Goal: Information Seeking & Learning: Compare options

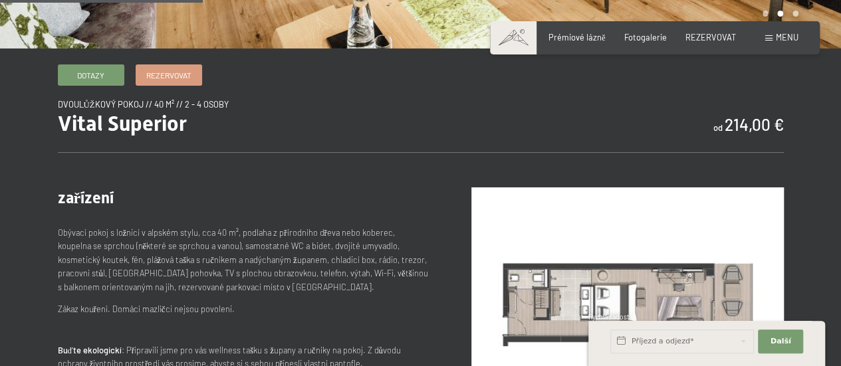
scroll to position [386, 0]
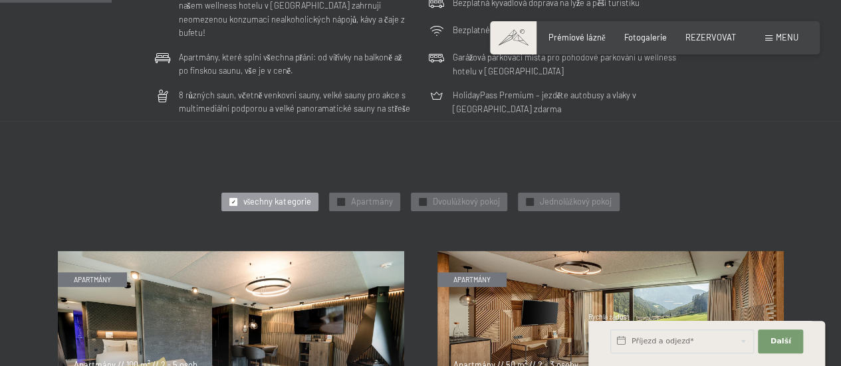
scroll to position [488, 0]
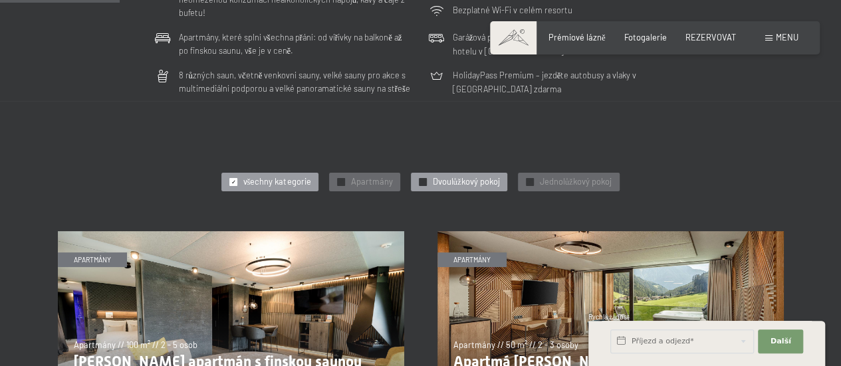
click at [468, 173] on div "✓ Dvoulůžkový pokoj" at bounding box center [459, 182] width 96 height 19
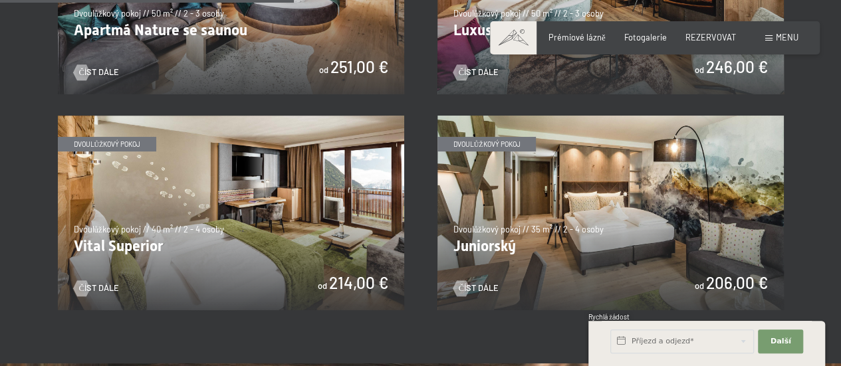
scroll to position [831, 0]
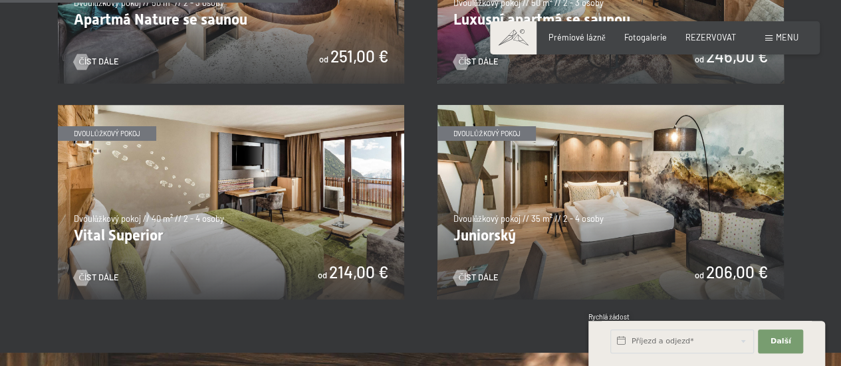
click at [686, 177] on img at bounding box center [610, 202] width 346 height 195
click at [205, 150] on img at bounding box center [231, 202] width 346 height 195
click at [532, 159] on img at bounding box center [610, 202] width 346 height 195
click at [534, 111] on img at bounding box center [610, 202] width 346 height 195
click at [148, 188] on img at bounding box center [231, 202] width 346 height 195
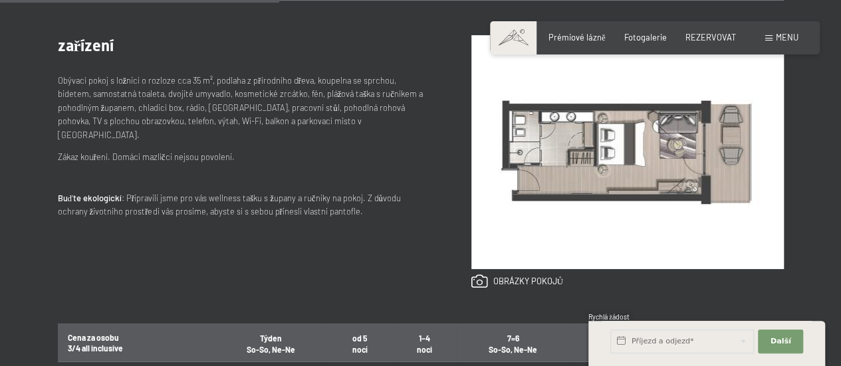
scroll to position [533, 0]
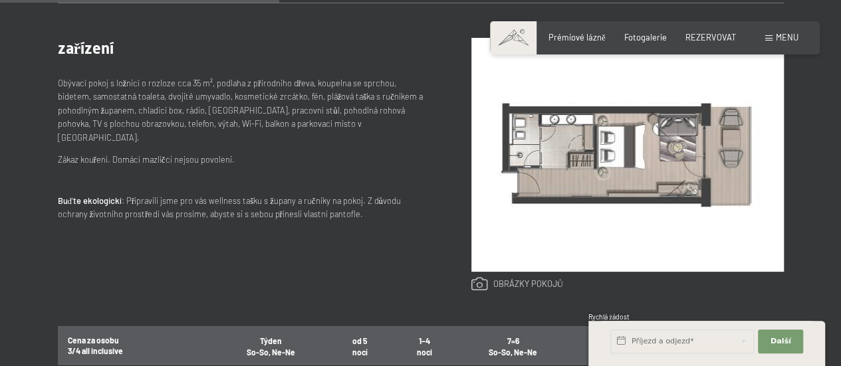
click at [549, 284] on link at bounding box center [517, 284] width 92 height 15
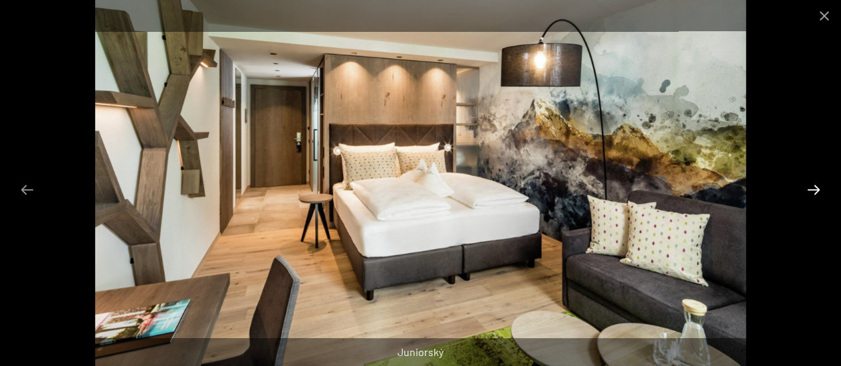
click at [811, 193] on button "Další snímek" at bounding box center [813, 190] width 28 height 26
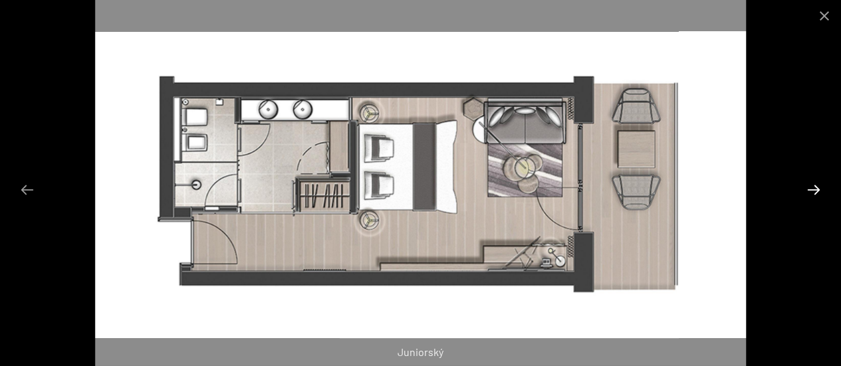
click at [812, 189] on button "Další snímek" at bounding box center [813, 190] width 28 height 26
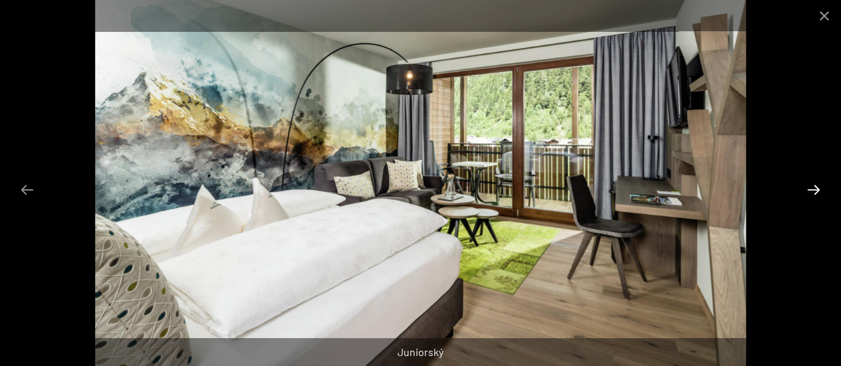
click at [812, 189] on button "Další snímek" at bounding box center [813, 190] width 28 height 26
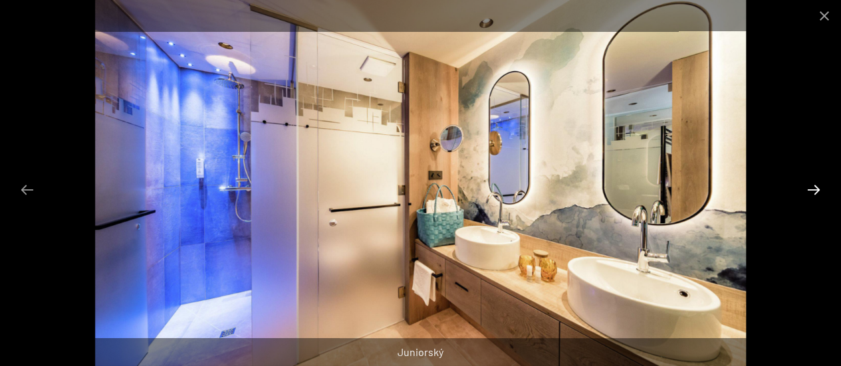
click at [812, 189] on button "Další snímek" at bounding box center [813, 190] width 28 height 26
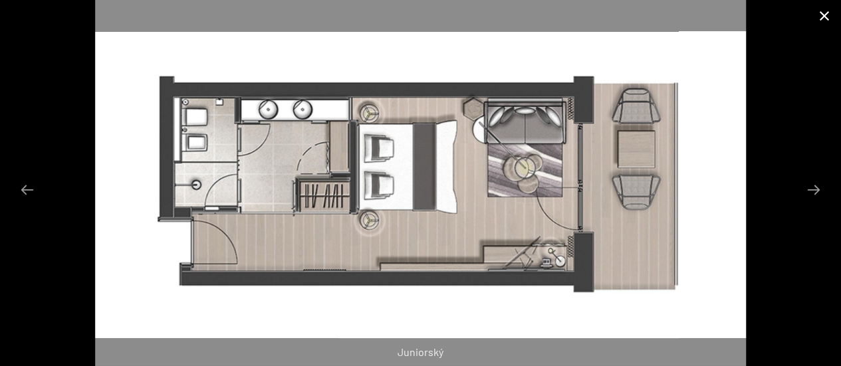
click at [825, 21] on button "Zavřít galerii" at bounding box center [823, 15] width 33 height 31
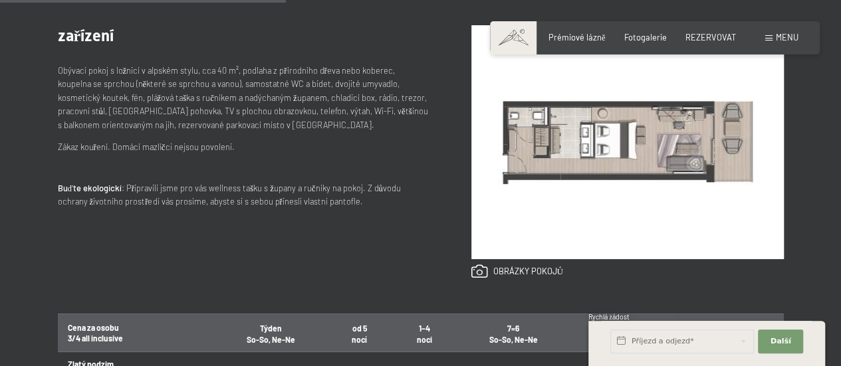
scroll to position [533, 0]
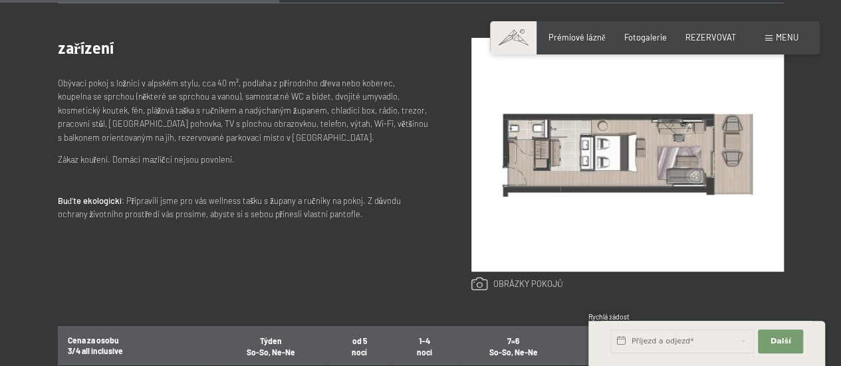
click at [545, 287] on link at bounding box center [517, 284] width 92 height 15
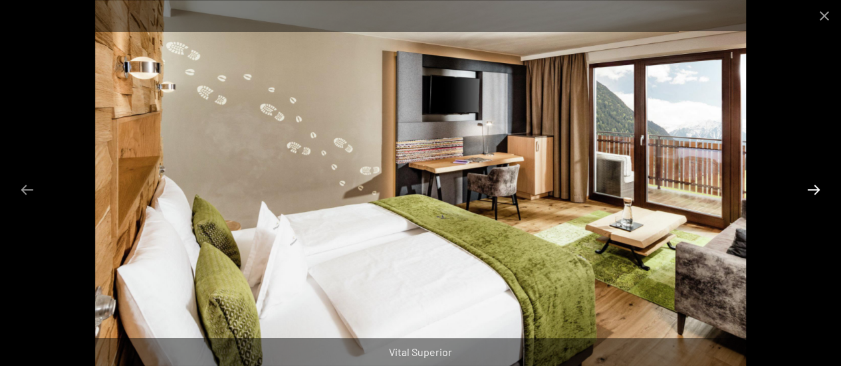
click at [816, 191] on button "Další snímek" at bounding box center [813, 190] width 28 height 26
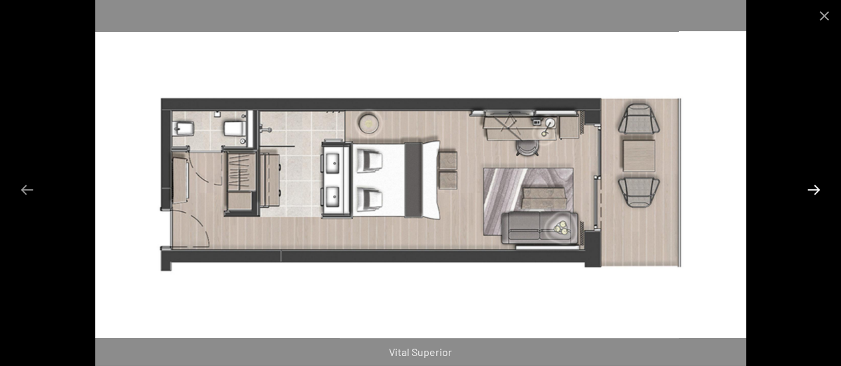
click at [816, 191] on button "Další snímek" at bounding box center [813, 190] width 28 height 26
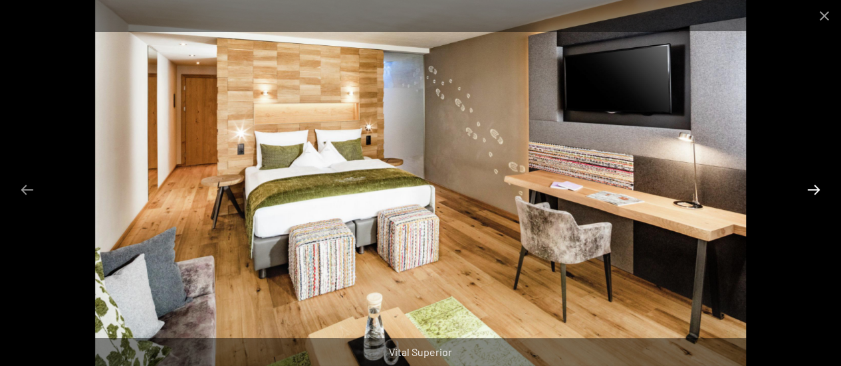
click at [816, 191] on button "Další snímek" at bounding box center [813, 190] width 28 height 26
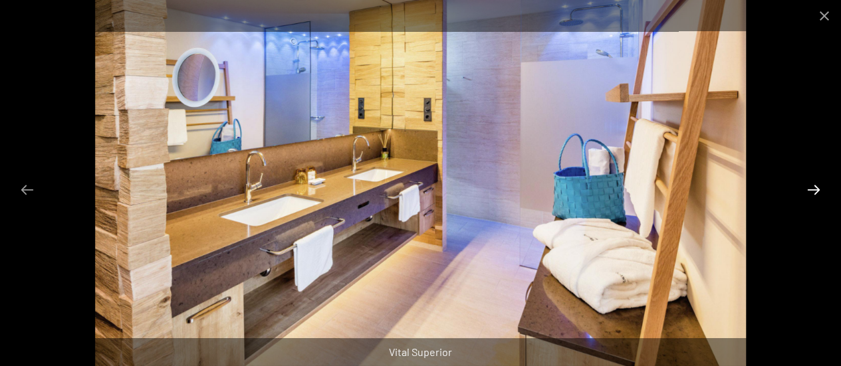
click at [816, 191] on button "Další snímek" at bounding box center [813, 190] width 28 height 26
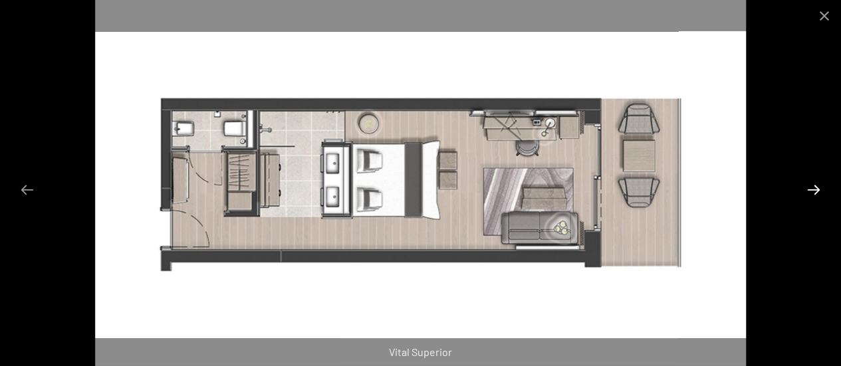
click at [816, 191] on button "Další snímek" at bounding box center [813, 190] width 28 height 26
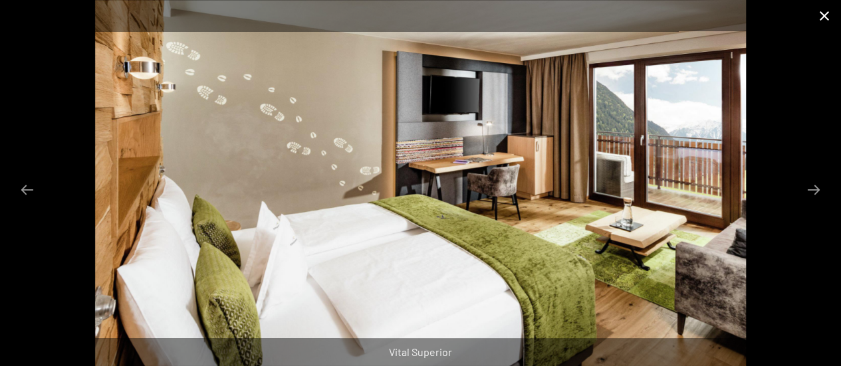
click at [823, 19] on button "Zavřít galerii" at bounding box center [823, 15] width 33 height 31
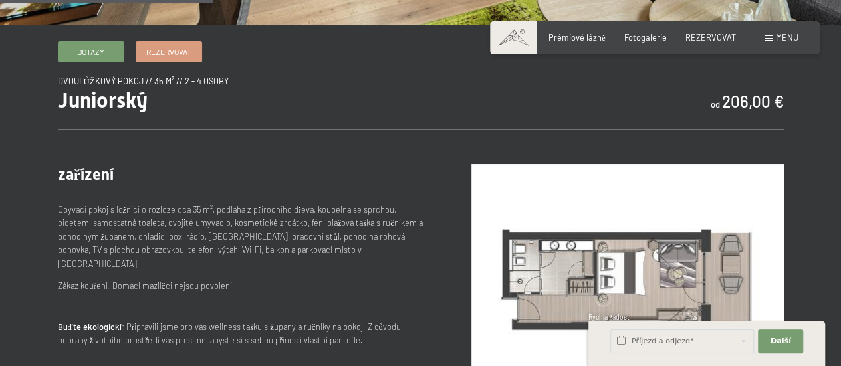
scroll to position [419, 0]
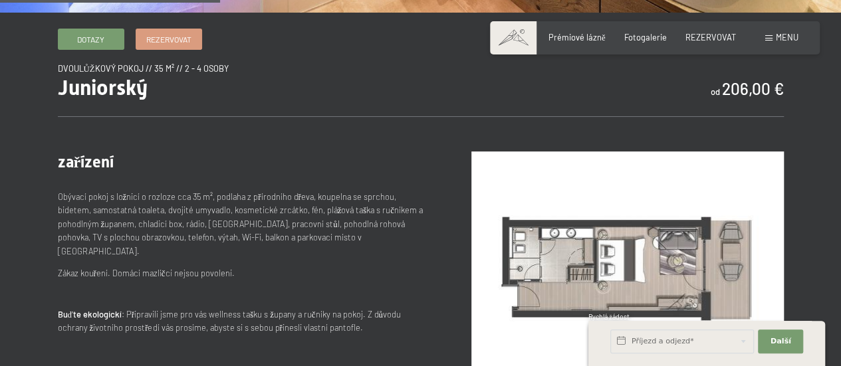
click at [719, 245] on img at bounding box center [627, 269] width 312 height 234
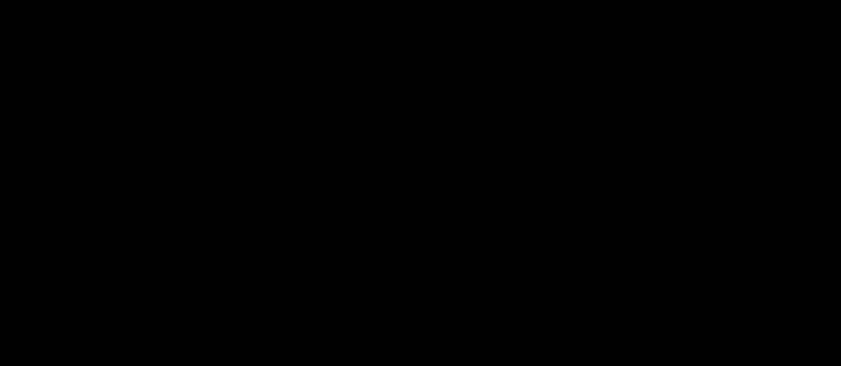
click at [719, 245] on div at bounding box center [420, 183] width 841 height 366
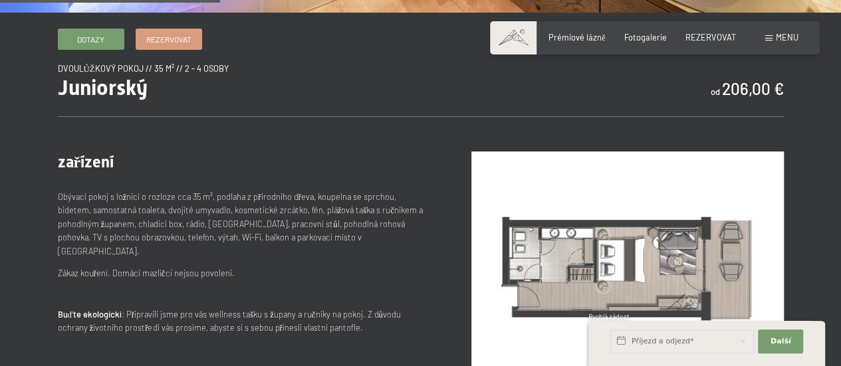
click at [694, 253] on img at bounding box center [627, 269] width 312 height 234
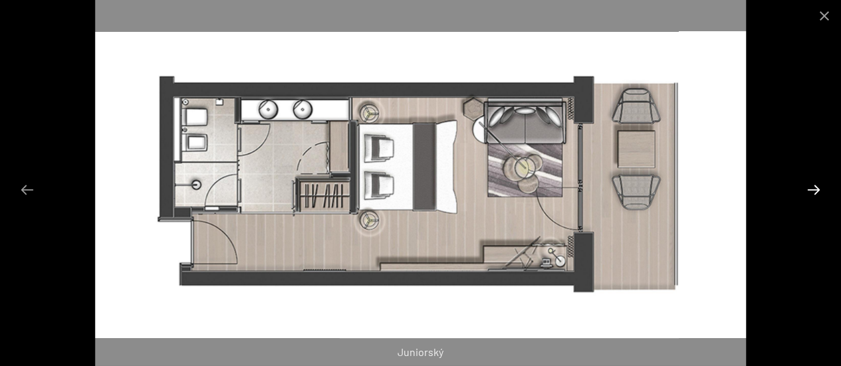
click at [803, 189] on button "Další snímek" at bounding box center [813, 190] width 28 height 26
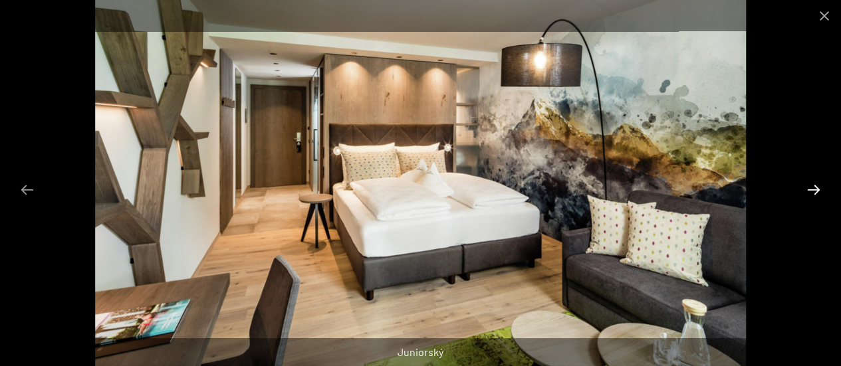
click at [803, 189] on button "Další snímek" at bounding box center [813, 190] width 28 height 26
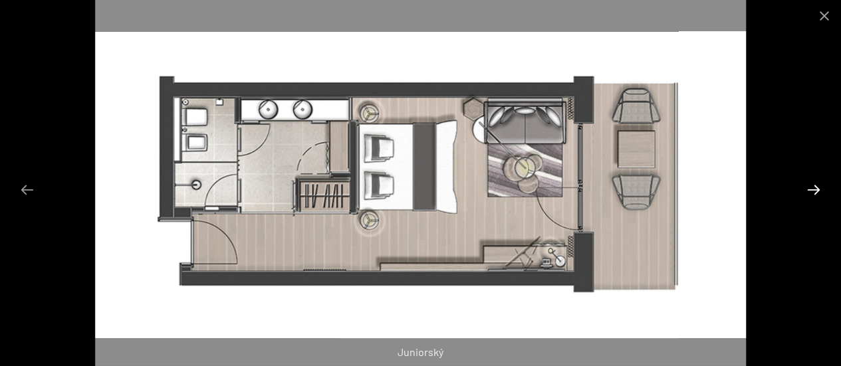
click at [803, 189] on button "Další snímek" at bounding box center [813, 190] width 28 height 26
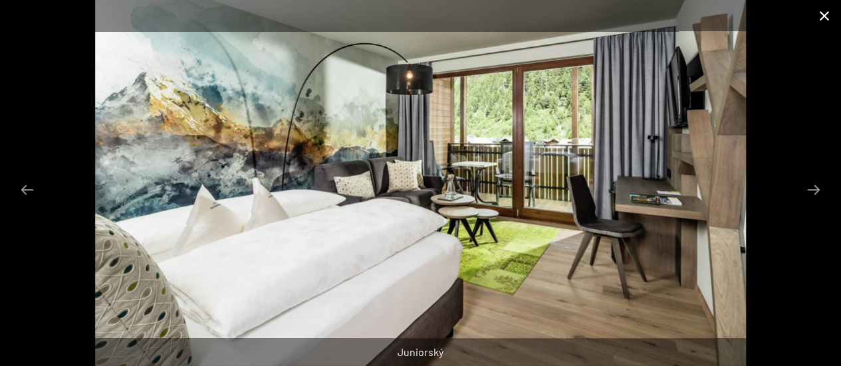
click at [827, 15] on button "Zavřít galerii" at bounding box center [823, 15] width 33 height 31
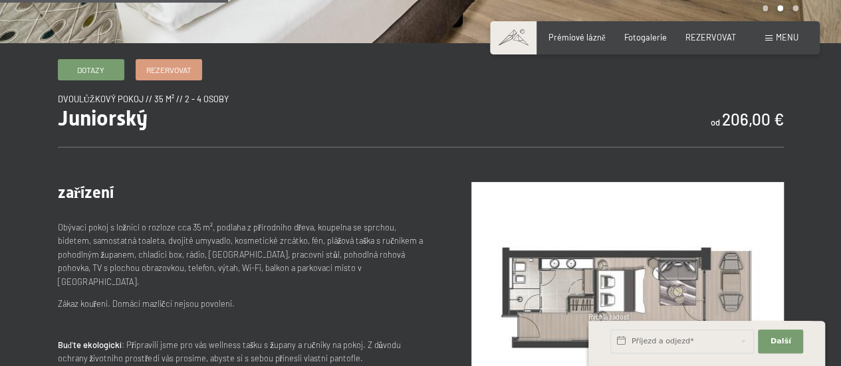
scroll to position [440, 0]
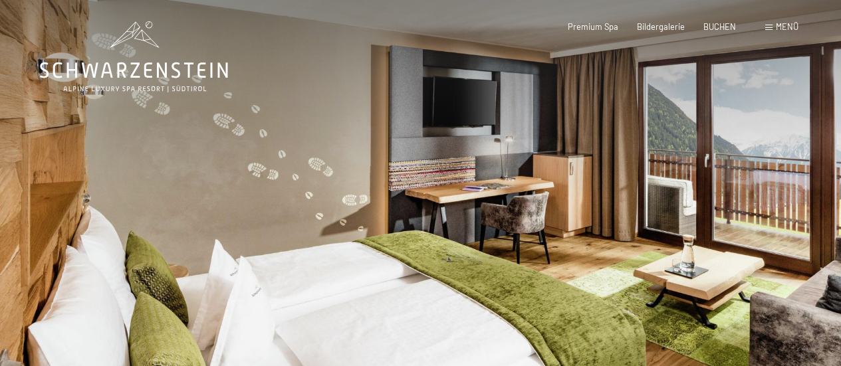
click at [799, 193] on div at bounding box center [631, 216] width 421 height 432
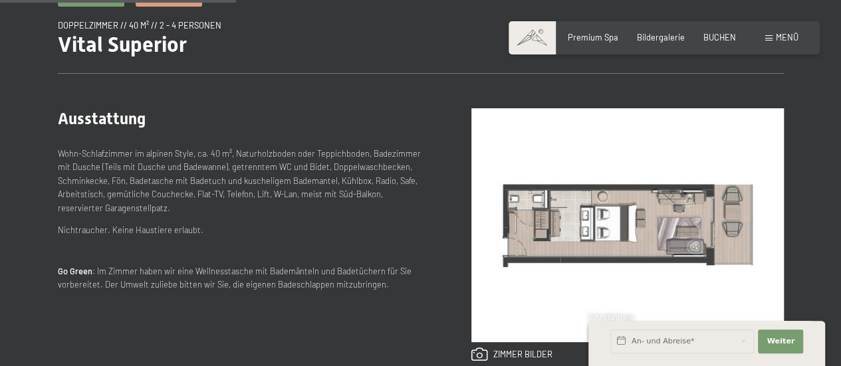
scroll to position [468, 0]
